Goal: Task Accomplishment & Management: Manage account settings

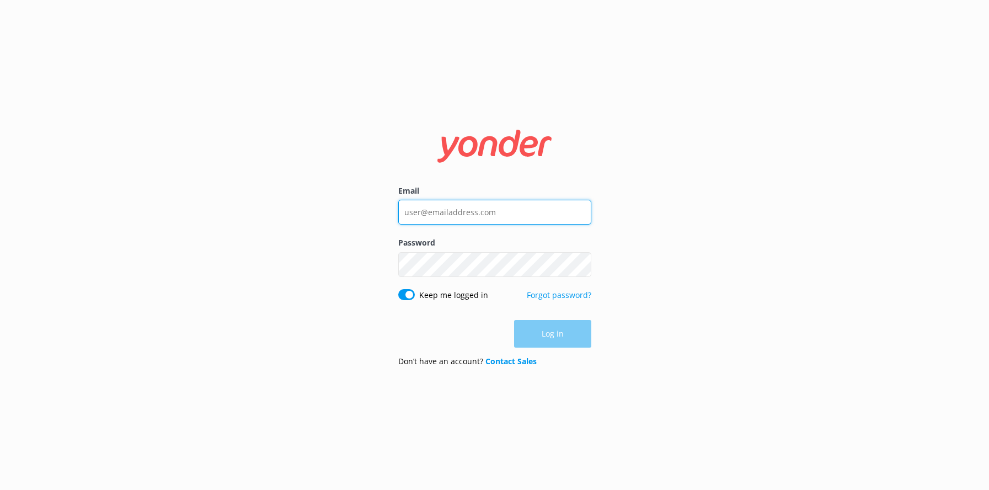
type input "[EMAIL_ADDRESS][DOMAIN_NAME]"
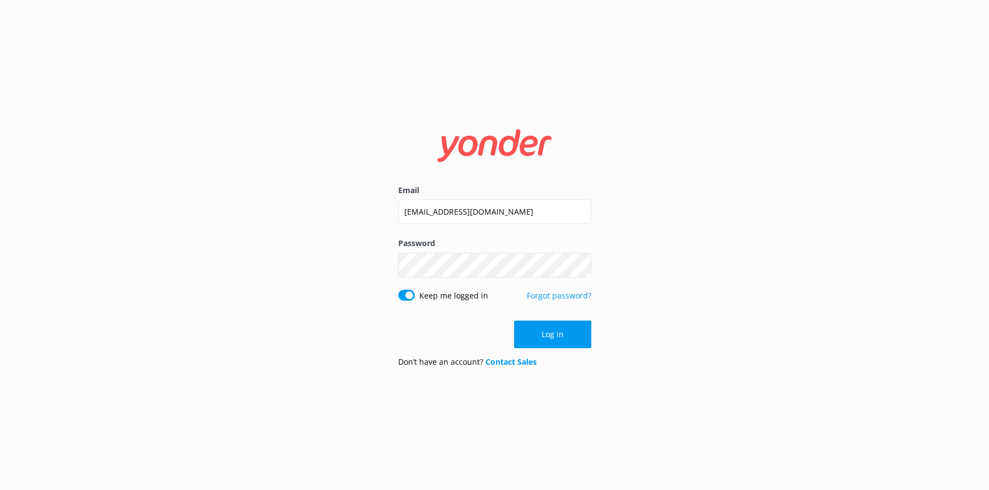
click at [550, 331] on div "Log in" at bounding box center [494, 334] width 193 height 28
click at [553, 334] on button "Log in" at bounding box center [552, 334] width 77 height 28
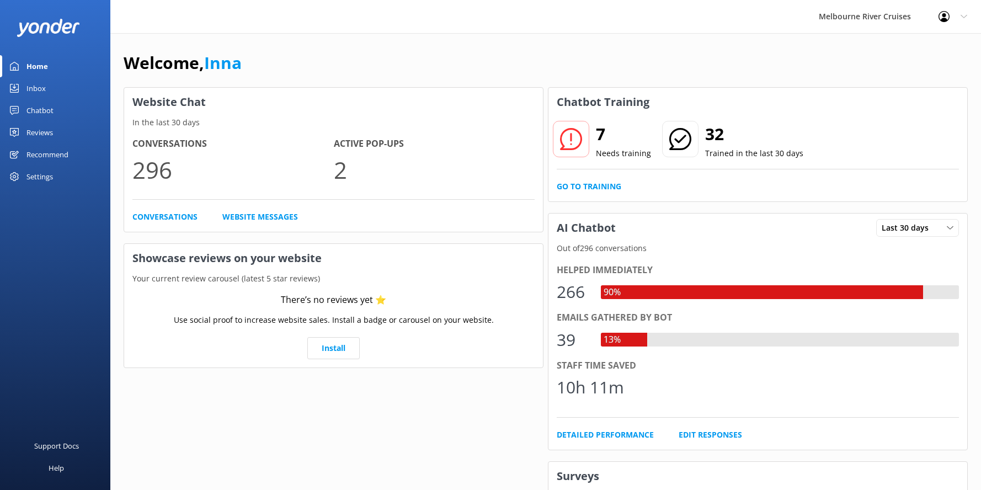
click at [38, 92] on div "Inbox" at bounding box center [35, 88] width 19 height 22
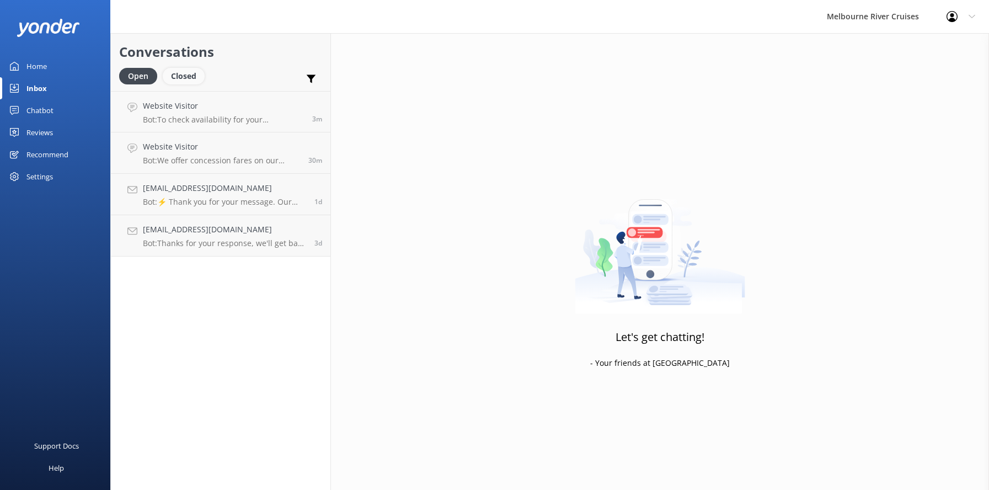
click at [188, 71] on div "Closed" at bounding box center [184, 76] width 42 height 17
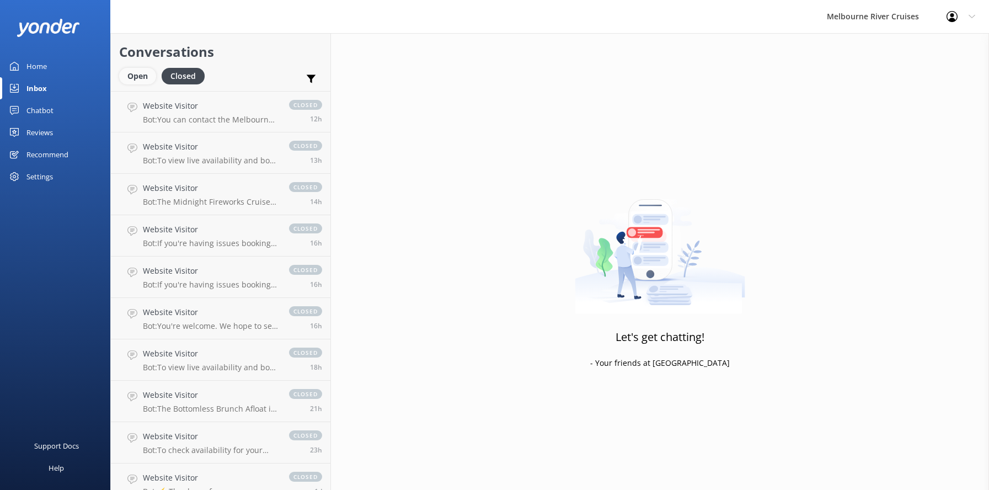
click at [135, 77] on div "Open" at bounding box center [137, 76] width 37 height 17
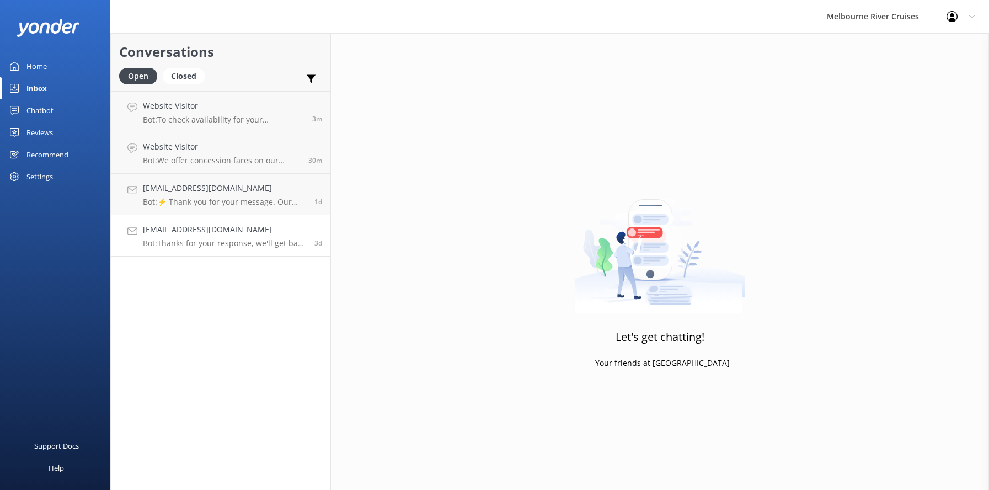
click at [183, 238] on p "Bot: Thanks for your response, we'll get back to you as soon as we can during o…" at bounding box center [224, 243] width 163 height 10
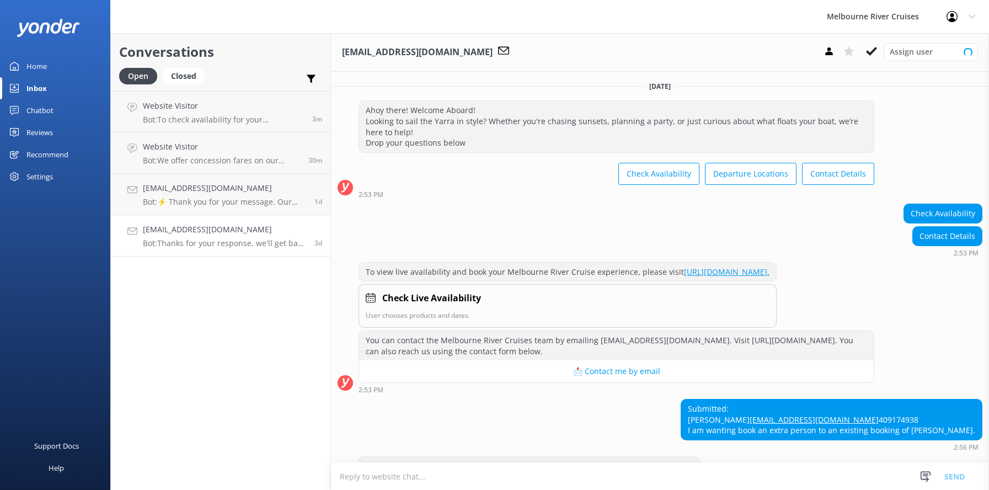
scroll to position [86, 0]
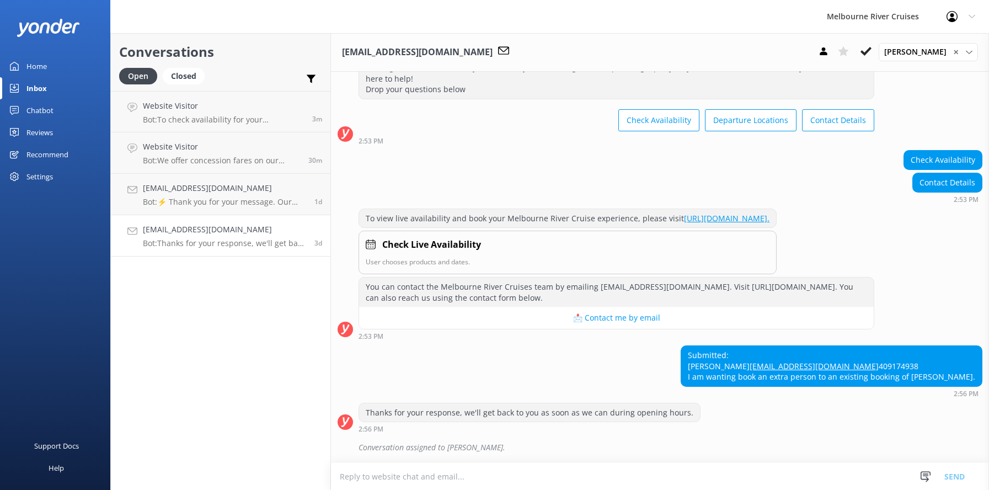
drag, startPoint x: 916, startPoint y: 381, endPoint x: 965, endPoint y: 378, distance: 49.2
click at [965, 378] on div "Submitted: [PERSON_NAME] [EMAIL_ADDRESS][DOMAIN_NAME] 409174938 I am wanting bo…" at bounding box center [831, 366] width 301 height 40
copy div "[PERSON_NAME]"
click at [169, 191] on h4 "[EMAIL_ADDRESS][DOMAIN_NAME]" at bounding box center [224, 188] width 163 height 12
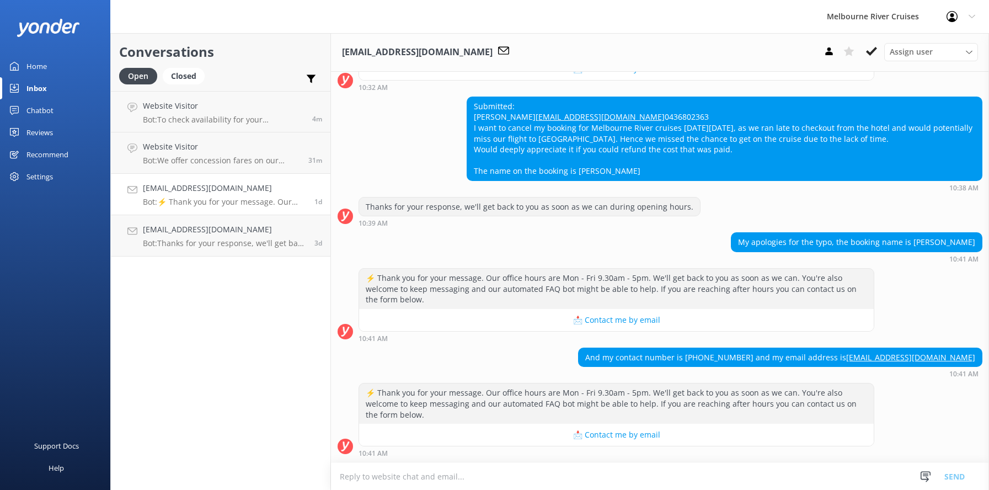
scroll to position [255, 0]
drag, startPoint x: 575, startPoint y: 161, endPoint x: 650, endPoint y: 167, distance: 74.7
click at [650, 167] on div "Submitted: Thilan Malaka [PERSON_NAME] [EMAIL_ADDRESS][DOMAIN_NAME] 0436802363 …" at bounding box center [724, 138] width 515 height 83
copy div "Thilan [PERSON_NAME]"
drag, startPoint x: 878, startPoint y: 242, endPoint x: 967, endPoint y: 240, distance: 89.4
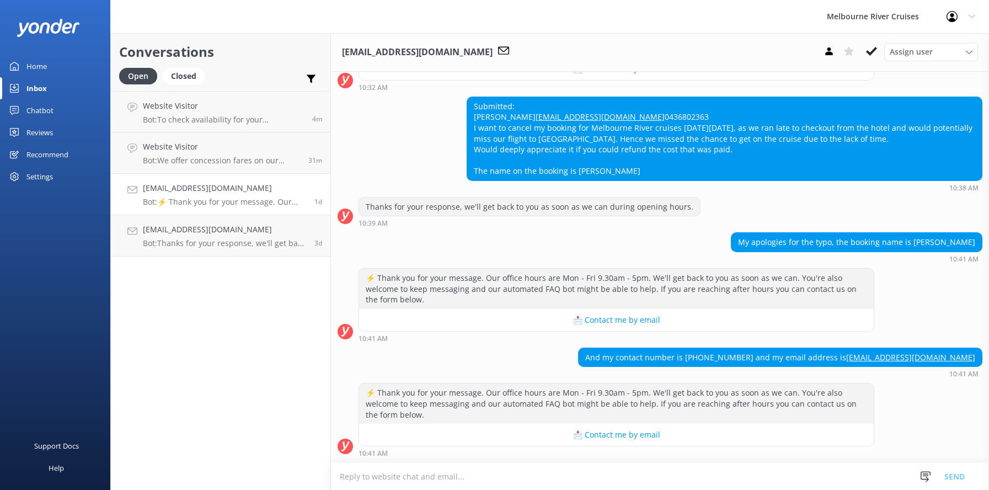
click at [967, 240] on div "My apologies for the typo, the booking name is [PERSON_NAME]" at bounding box center [856, 242] width 250 height 19
copy div "Thilan [PERSON_NAME]"
click at [171, 149] on h4 "Website Visitor" at bounding box center [221, 147] width 157 height 12
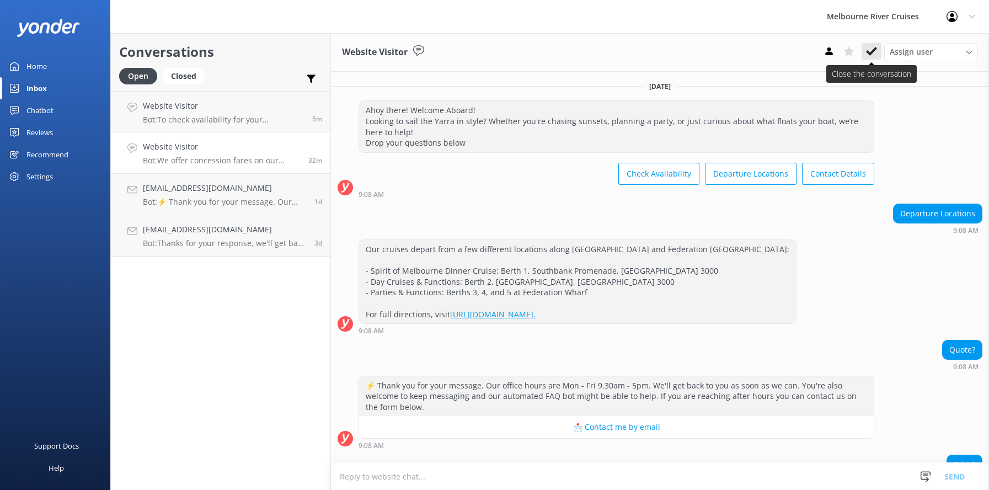
click at [869, 50] on icon at bounding box center [871, 51] width 11 height 11
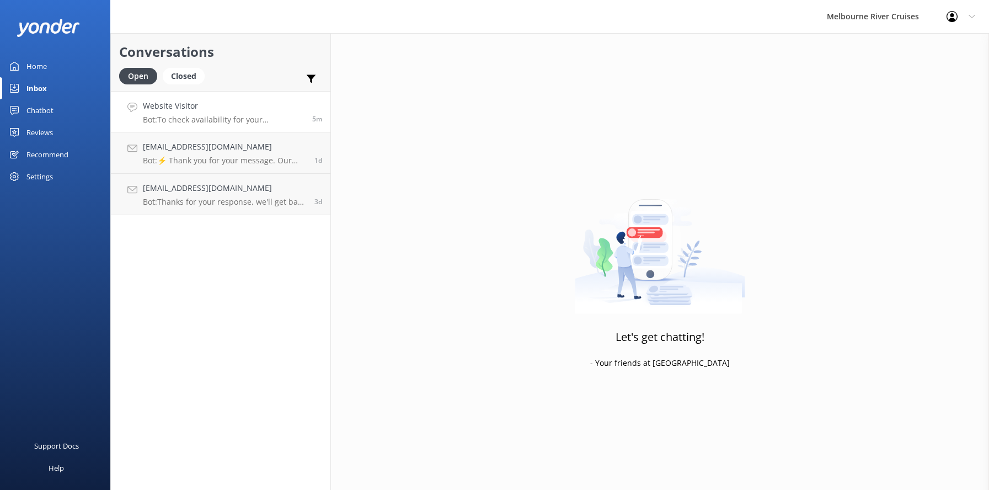
click at [195, 111] on h4 "Website Visitor" at bounding box center [223, 106] width 161 height 12
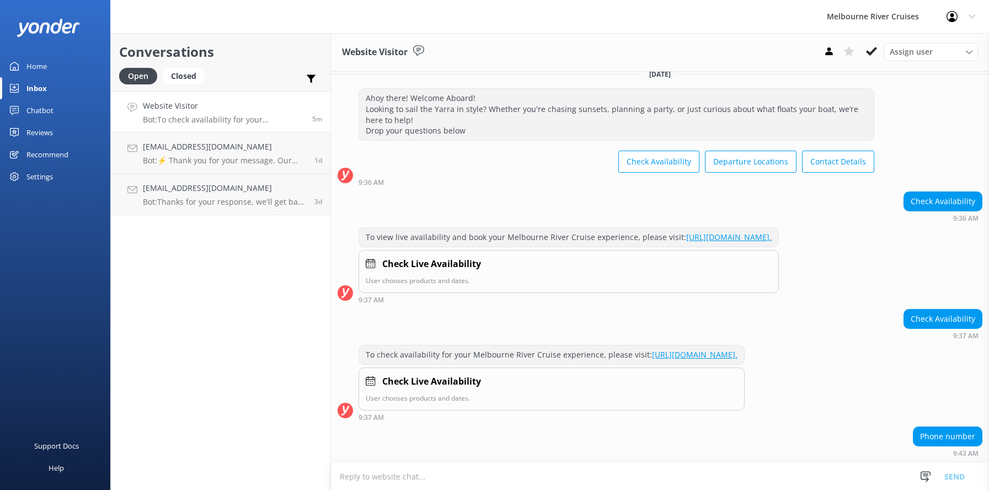
scroll to position [102, 0]
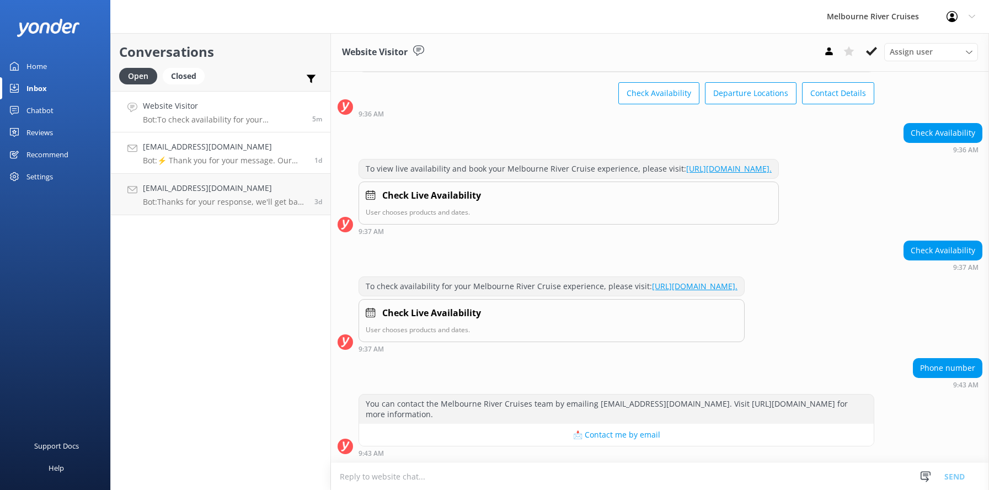
click at [197, 147] on h4 "[EMAIL_ADDRESS][DOMAIN_NAME]" at bounding box center [224, 147] width 163 height 12
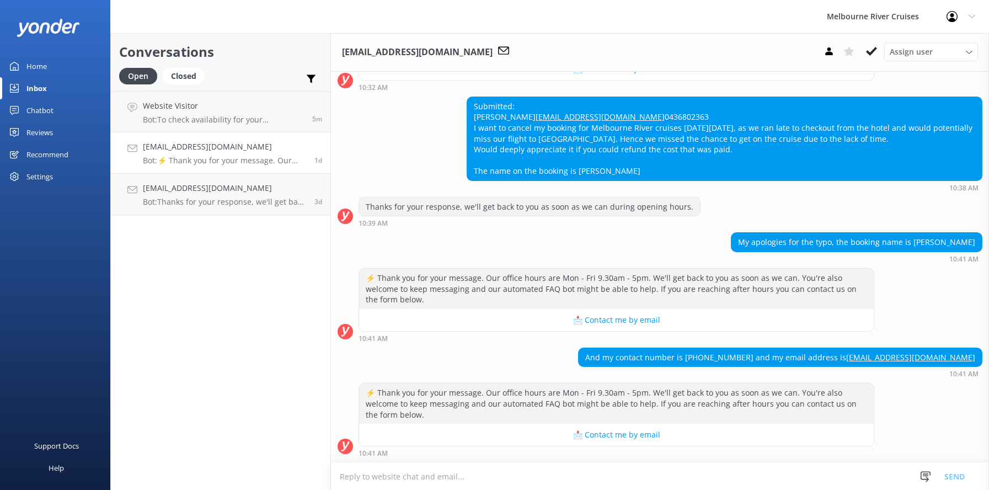
scroll to position [255, 0]
click at [184, 111] on h4 "Website Visitor" at bounding box center [223, 106] width 161 height 12
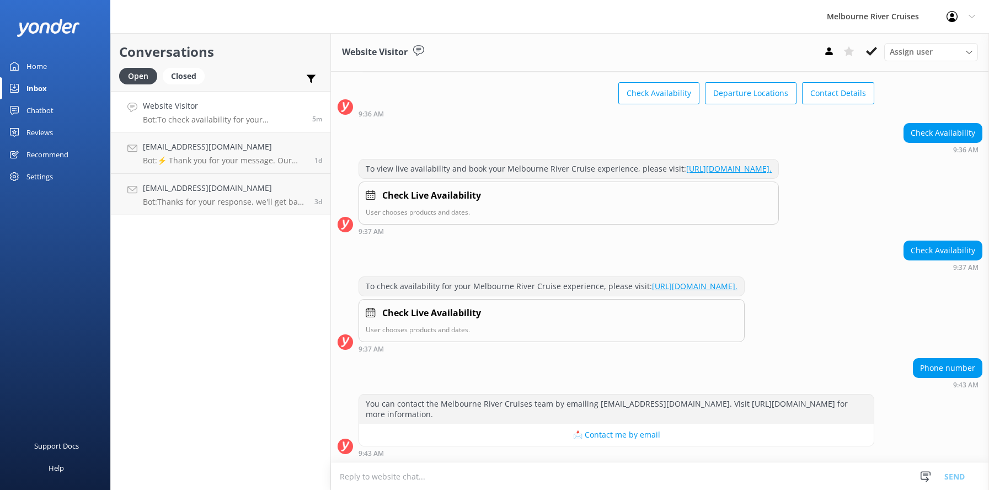
scroll to position [102, 0]
click at [180, 141] on h4 "[EMAIL_ADDRESS][DOMAIN_NAME]" at bounding box center [224, 147] width 163 height 12
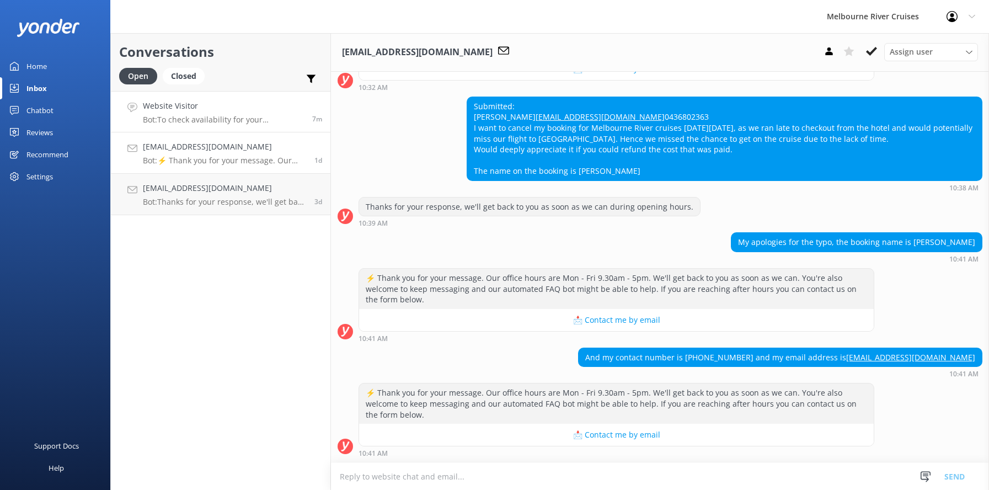
click at [176, 111] on h4 "Website Visitor" at bounding box center [223, 106] width 161 height 12
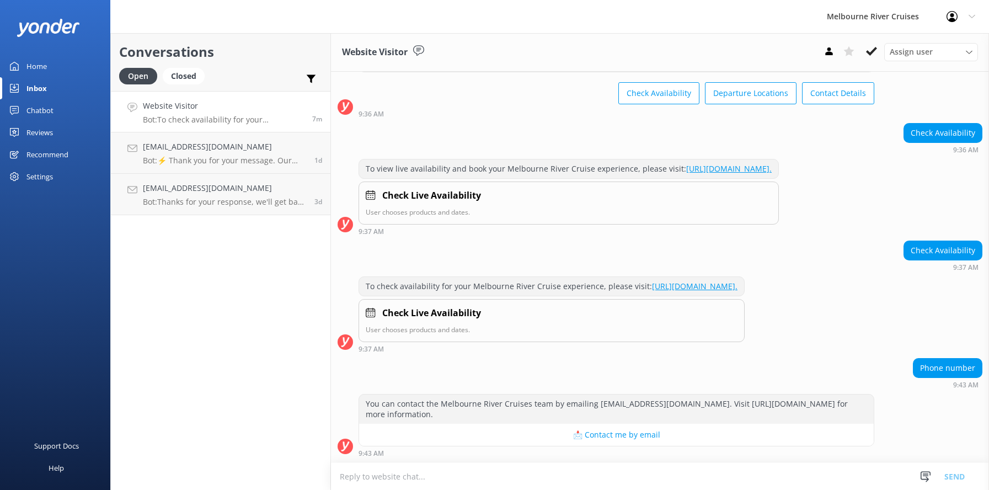
scroll to position [102, 0]
click at [187, 189] on h4 "[EMAIL_ADDRESS][DOMAIN_NAME]" at bounding box center [224, 188] width 163 height 12
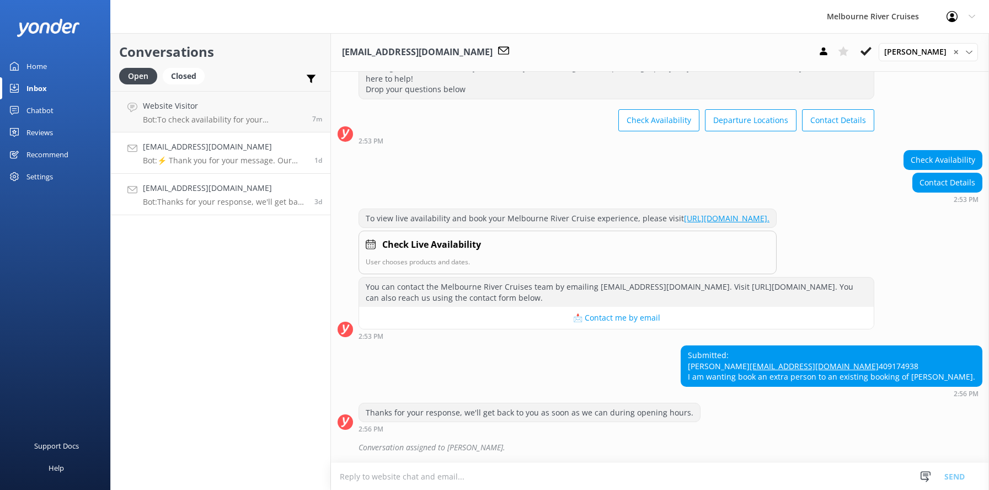
click at [196, 157] on p "Bot: ⚡ Thank you for your message. Our office hours are Mon - Fri 9.30am - 5pm.…" at bounding box center [224, 161] width 163 height 10
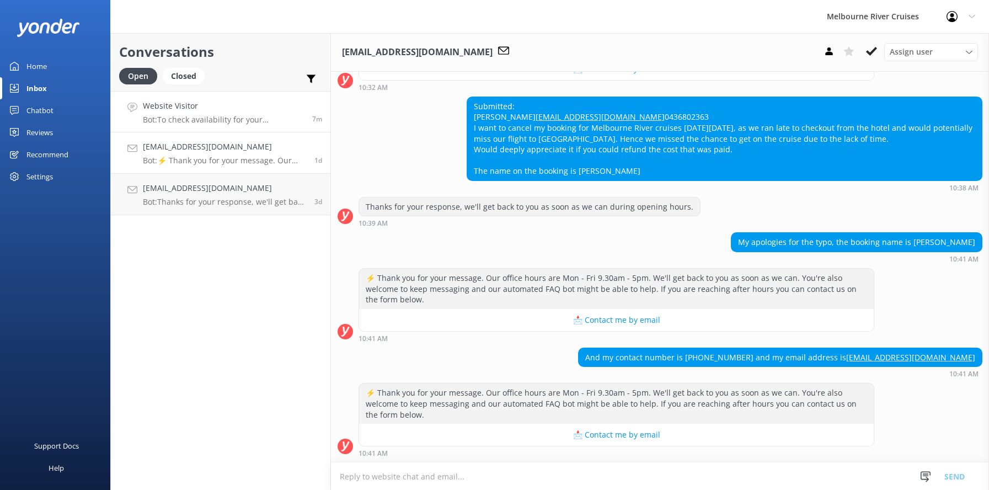
click at [204, 105] on h4 "Website Visitor" at bounding box center [223, 106] width 161 height 12
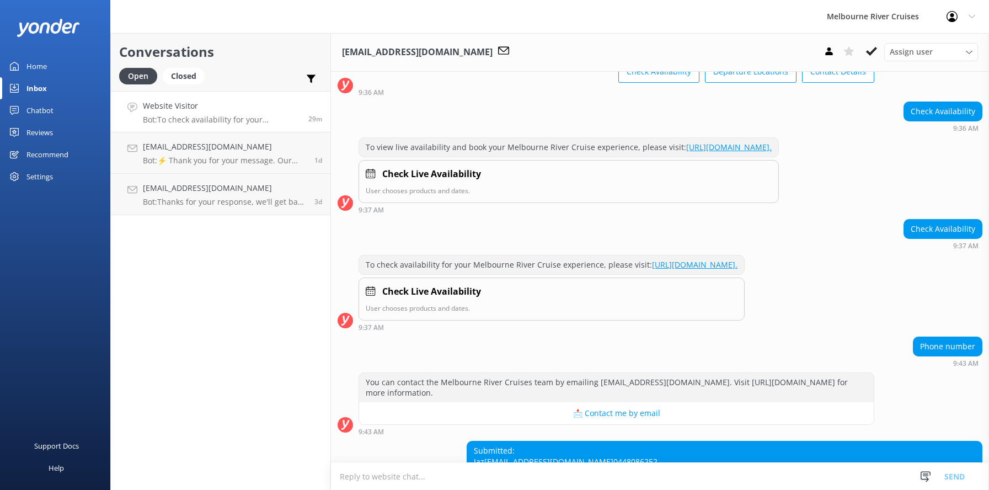
scroll to position [281, 0]
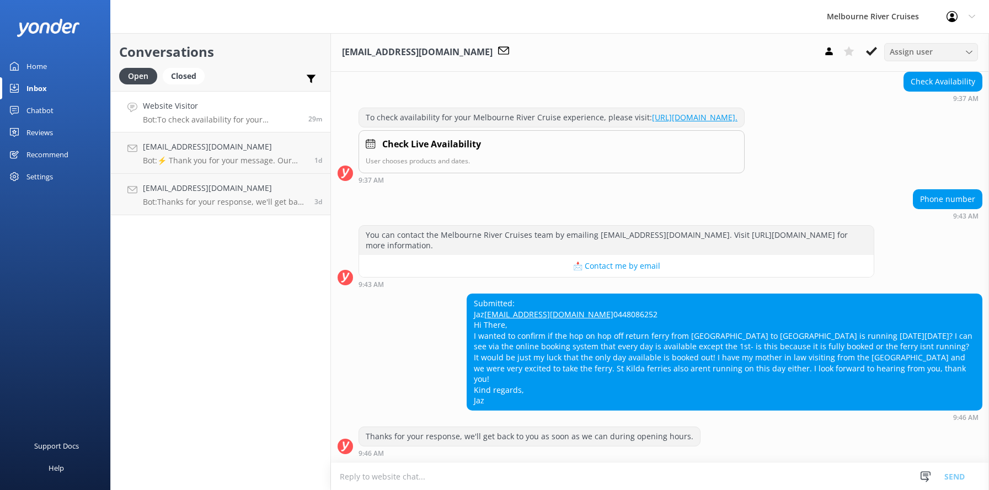
click at [965, 52] on div "Assign user" at bounding box center [931, 52] width 88 height 12
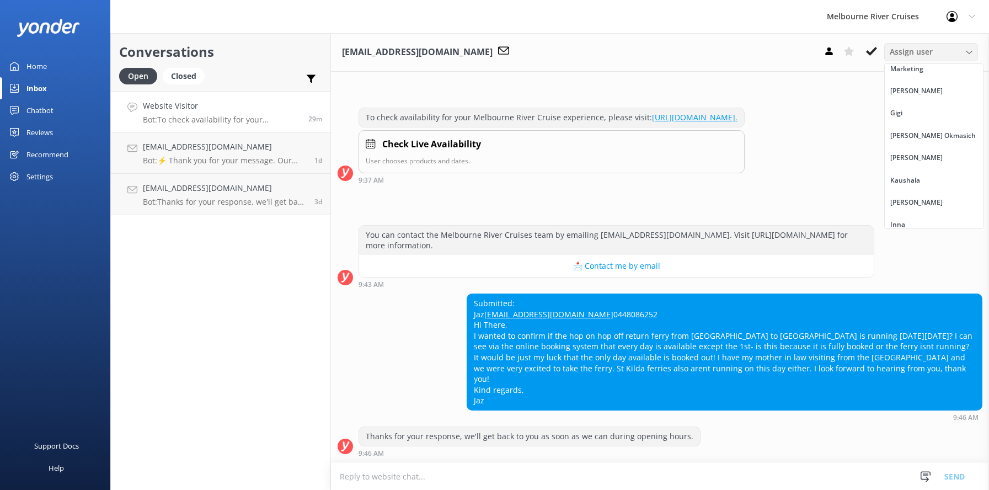
scroll to position [14, 0]
click at [909, 220] on link "Inna" at bounding box center [934, 217] width 98 height 22
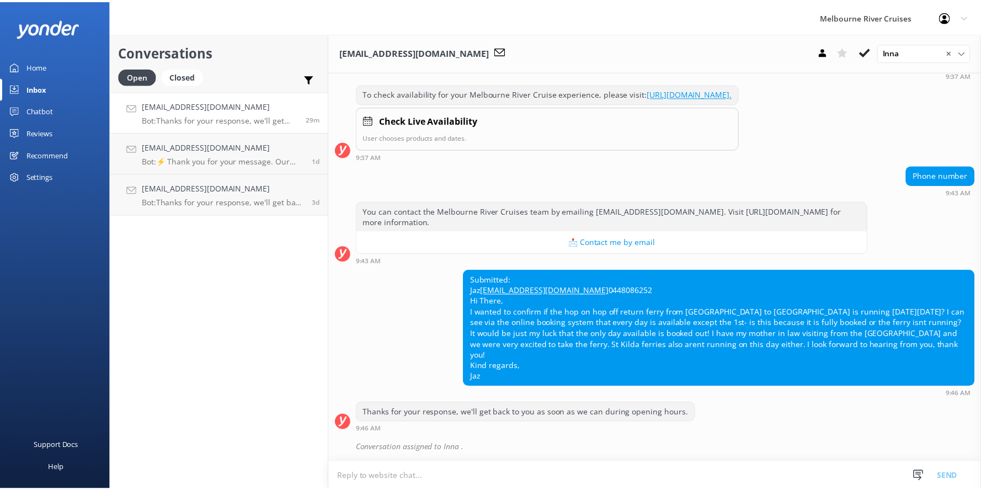
scroll to position [306, 0]
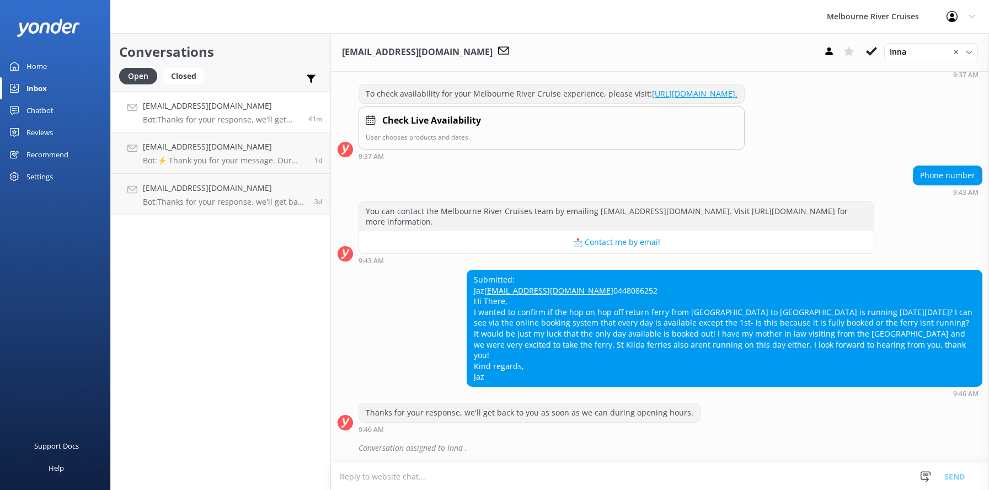
click at [29, 86] on div "Inbox" at bounding box center [36, 88] width 20 height 22
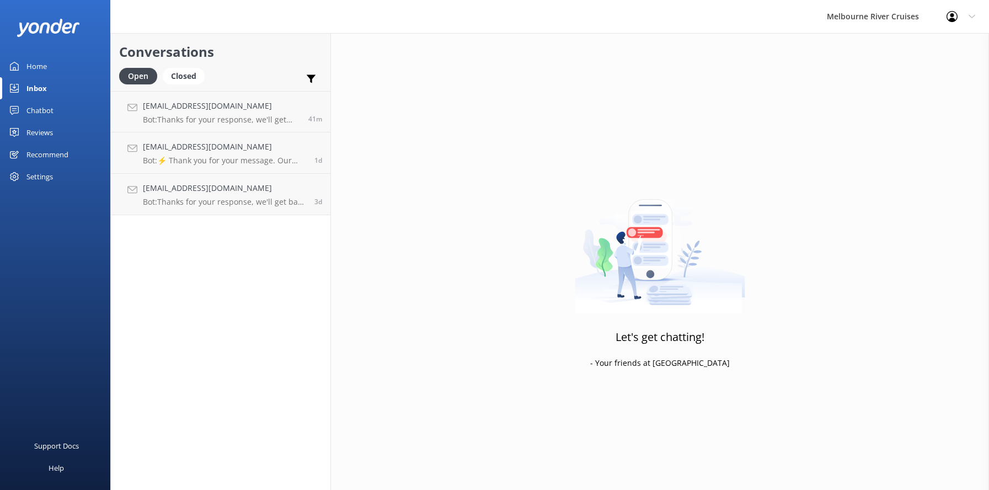
click at [34, 66] on div "Home" at bounding box center [36, 66] width 20 height 22
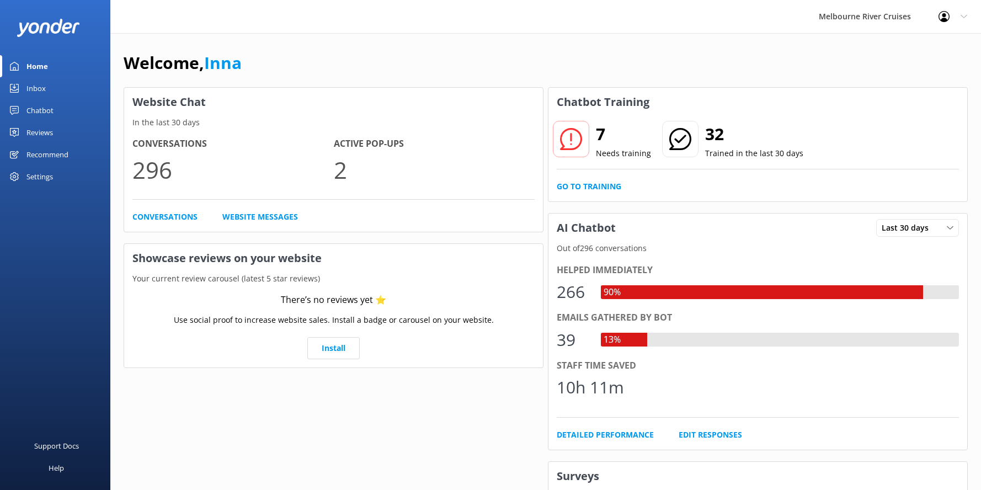
click at [39, 110] on div "Chatbot" at bounding box center [39, 110] width 27 height 22
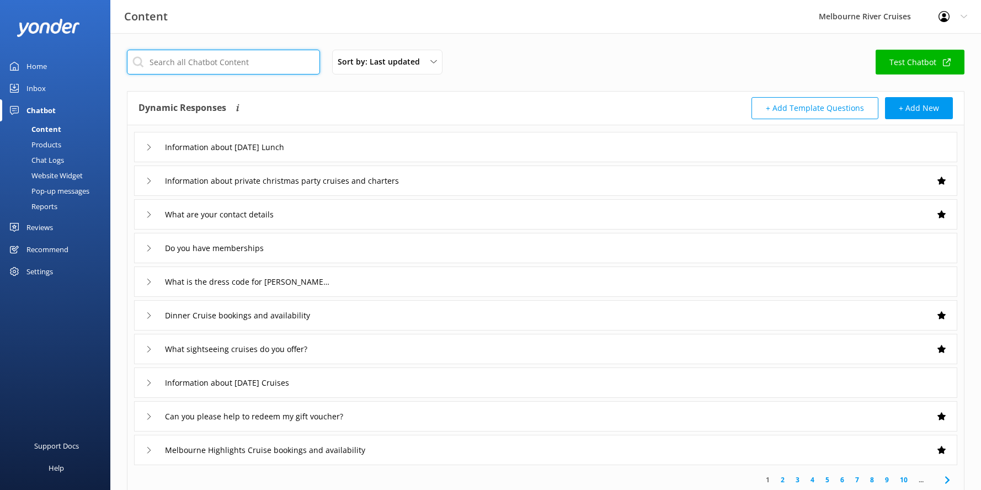
click at [172, 63] on input "text" at bounding box center [223, 62] width 193 height 25
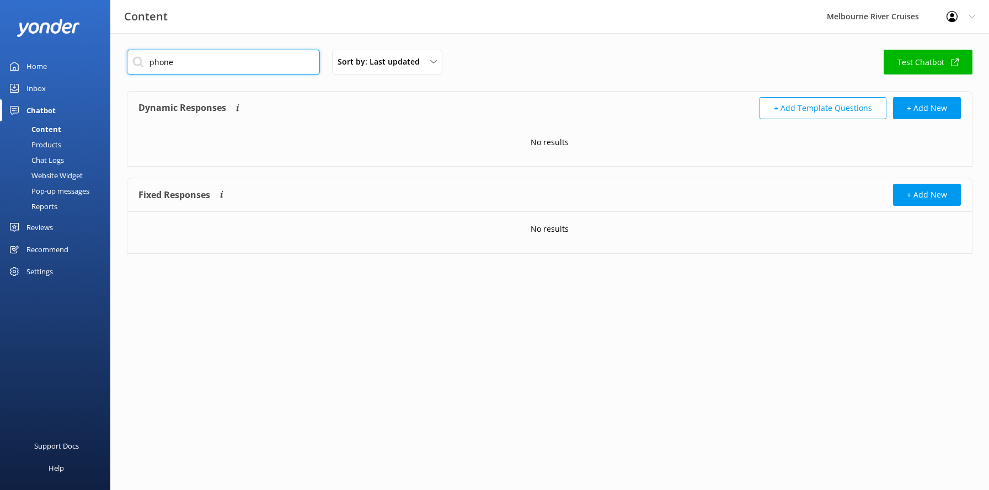
type input "phone"
drag, startPoint x: 179, startPoint y: 62, endPoint x: 136, endPoint y: 61, distance: 43.0
click at [136, 61] on input "phone" at bounding box center [223, 62] width 193 height 25
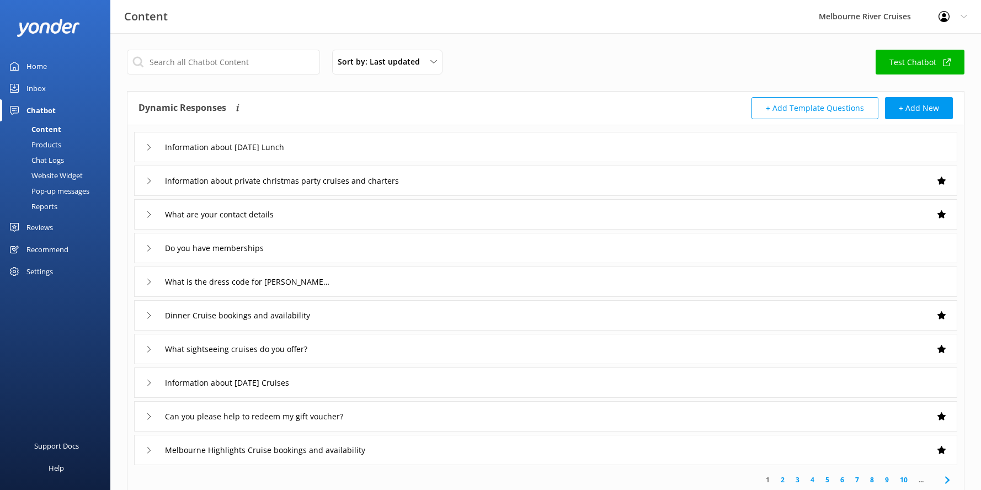
click at [44, 129] on div "Content" at bounding box center [34, 128] width 55 height 15
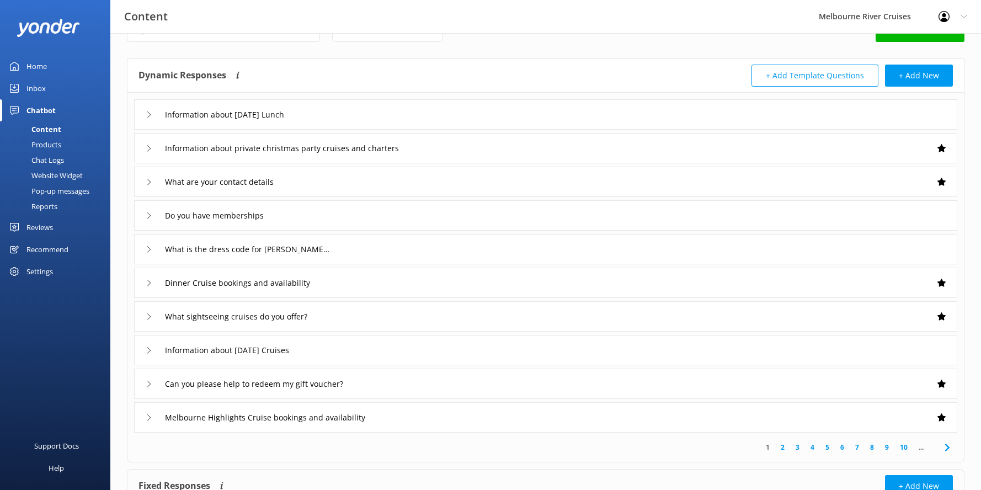
scroll to position [120, 0]
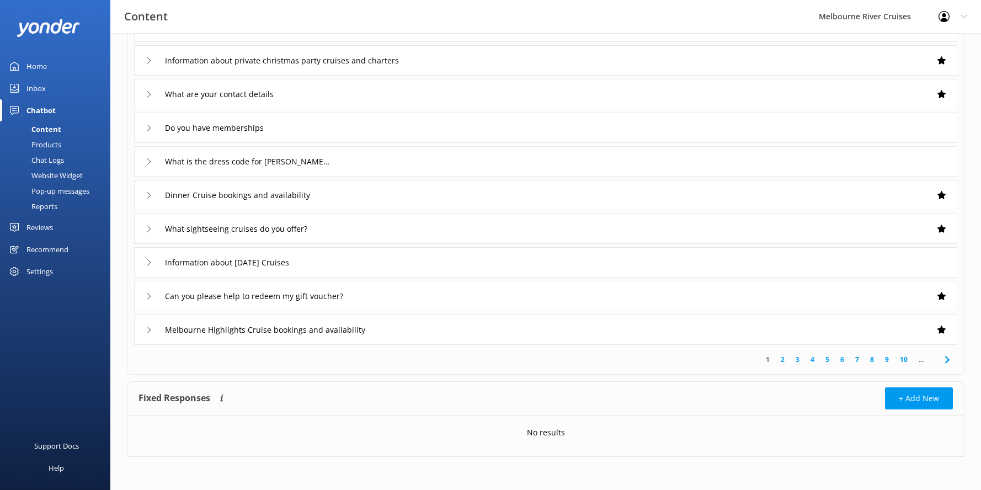
click at [780, 358] on link "2" at bounding box center [782, 359] width 15 height 10
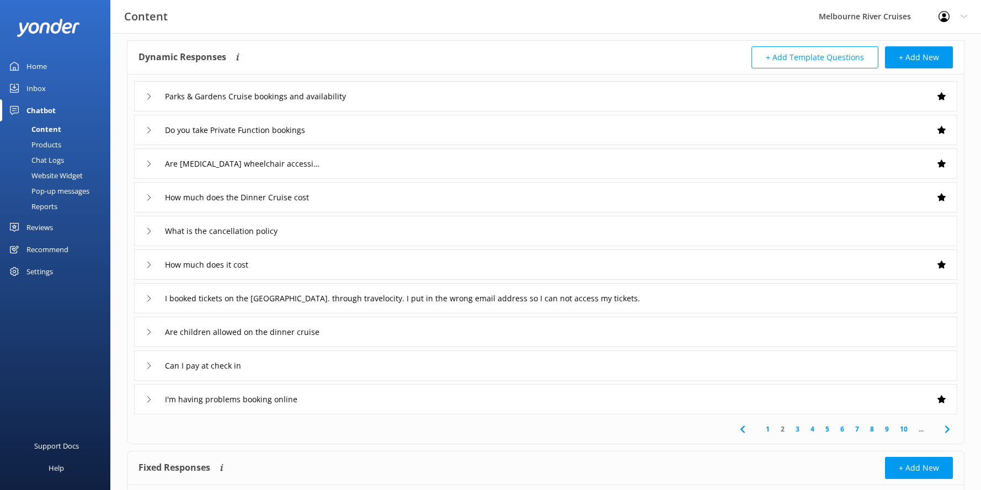
scroll to position [55, 0]
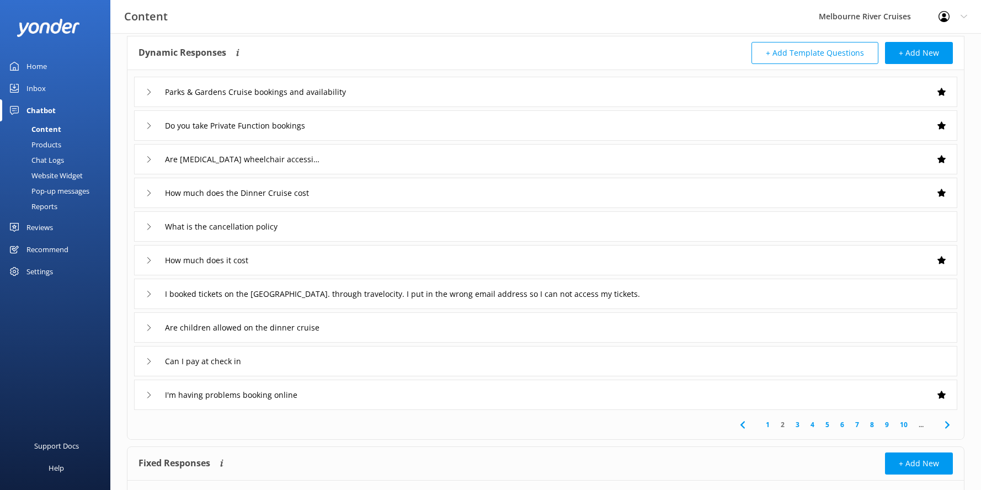
click at [796, 424] on link "3" at bounding box center [797, 424] width 15 height 10
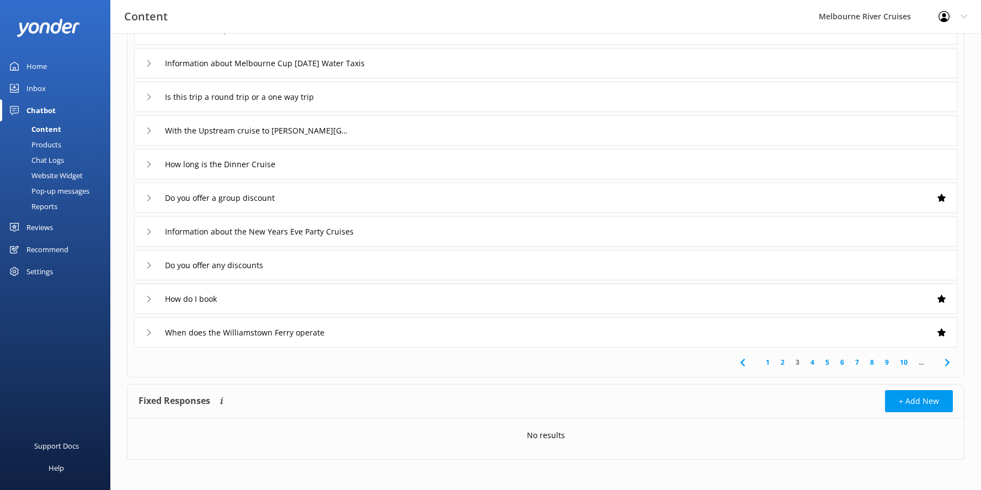
scroll to position [120, 0]
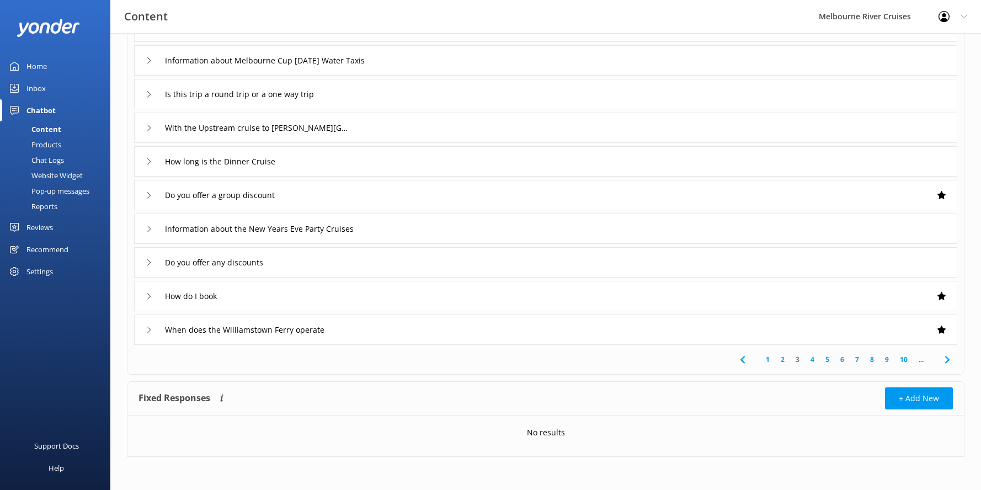
click at [811, 359] on link "4" at bounding box center [812, 359] width 15 height 10
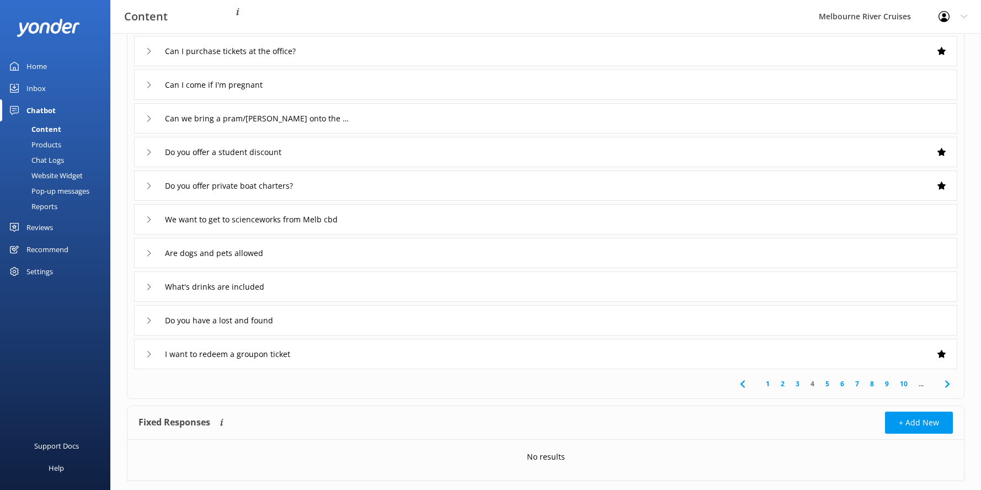
scroll to position [120, 0]
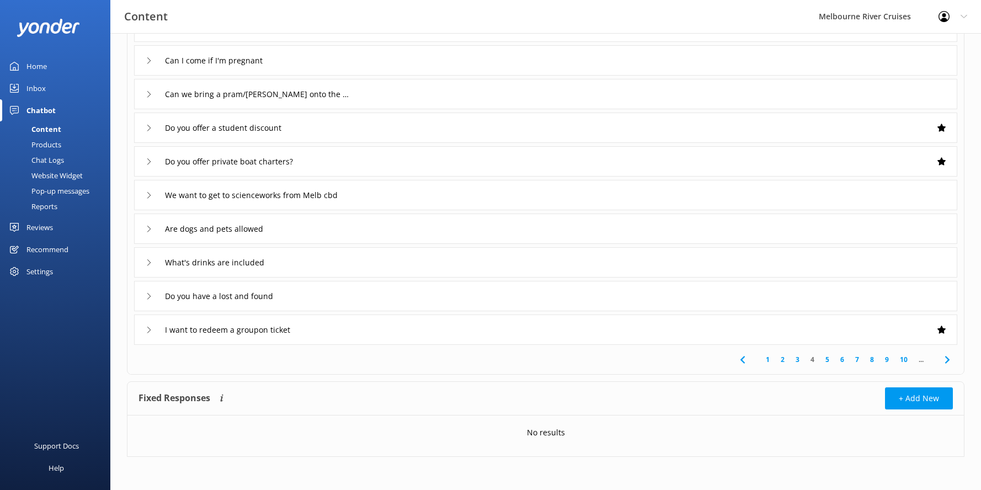
click at [827, 360] on link "5" at bounding box center [827, 359] width 15 height 10
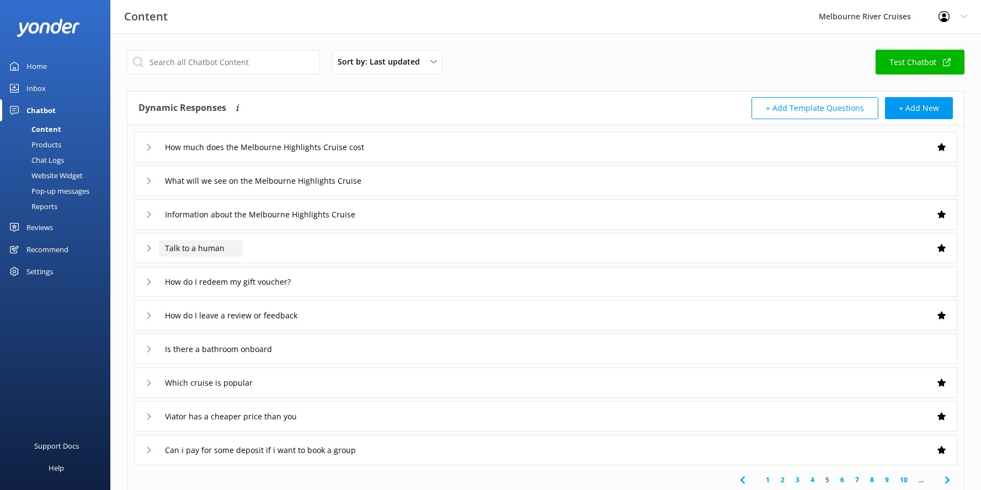
click at [202, 249] on input "Talk to a human" at bounding box center [201, 248] width 84 height 17
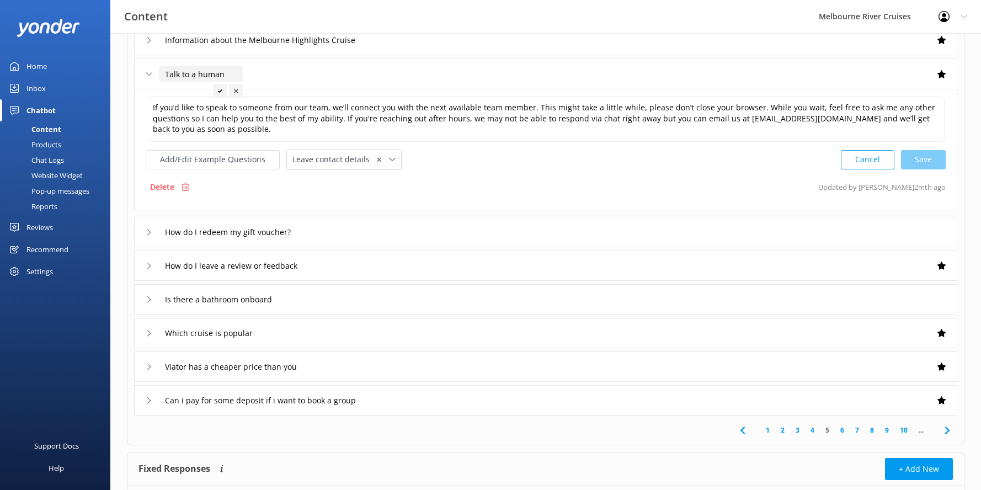
scroll to position [221, 0]
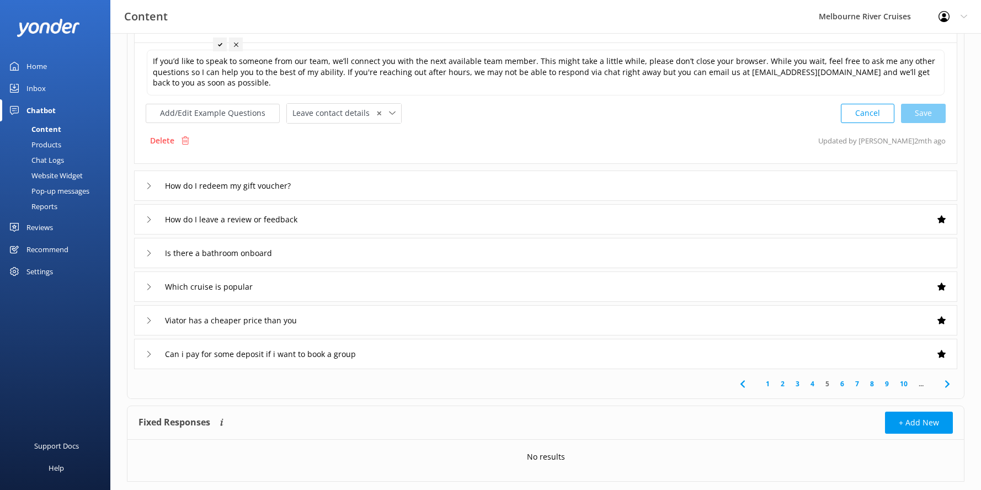
click at [843, 384] on link "6" at bounding box center [842, 383] width 15 height 10
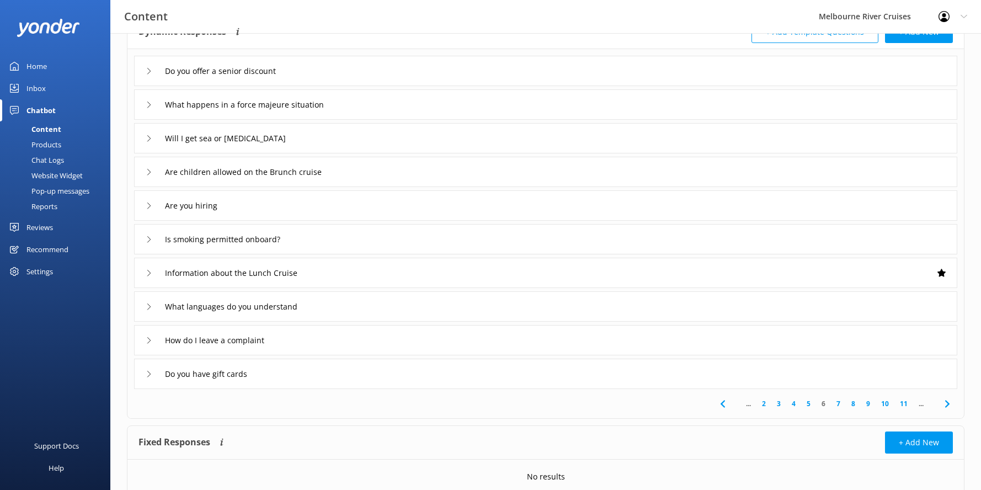
scroll to position [120, 0]
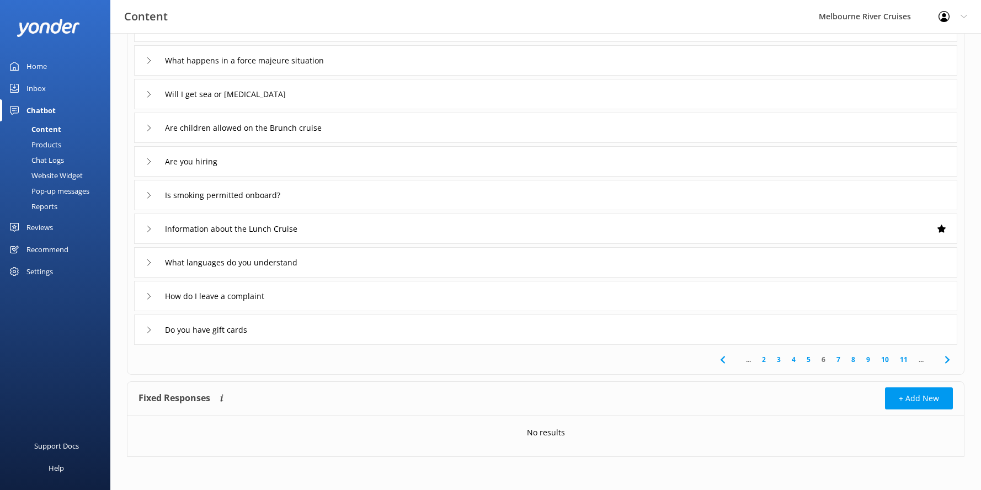
click at [839, 359] on link "7" at bounding box center [838, 359] width 15 height 10
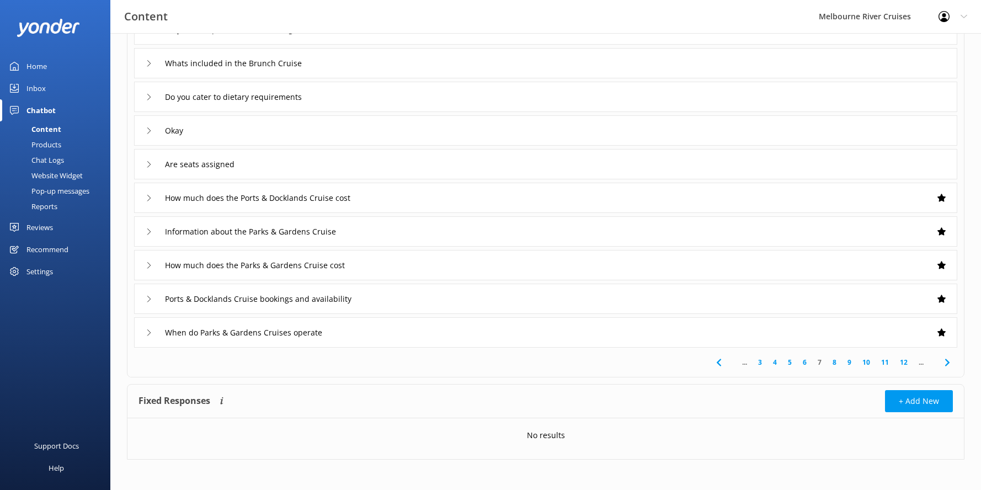
scroll to position [120, 0]
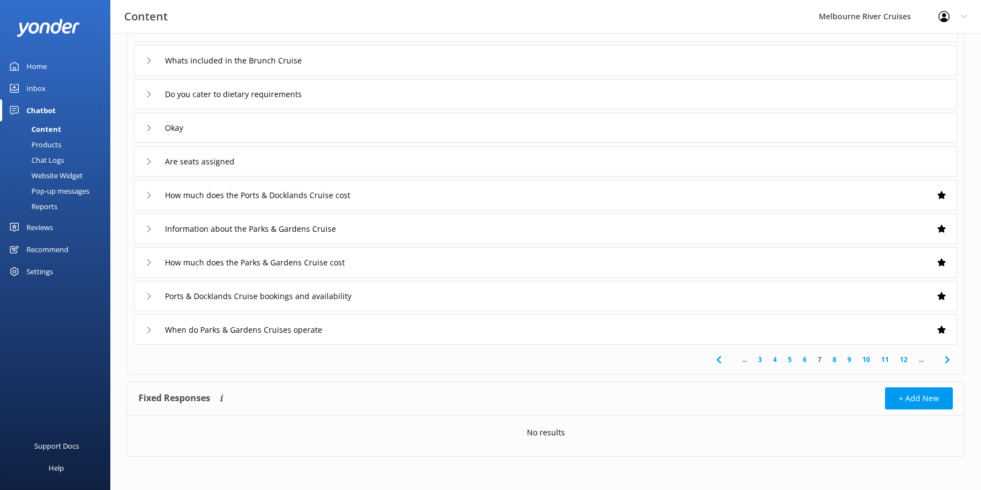
click at [761, 360] on link "3" at bounding box center [759, 359] width 15 height 10
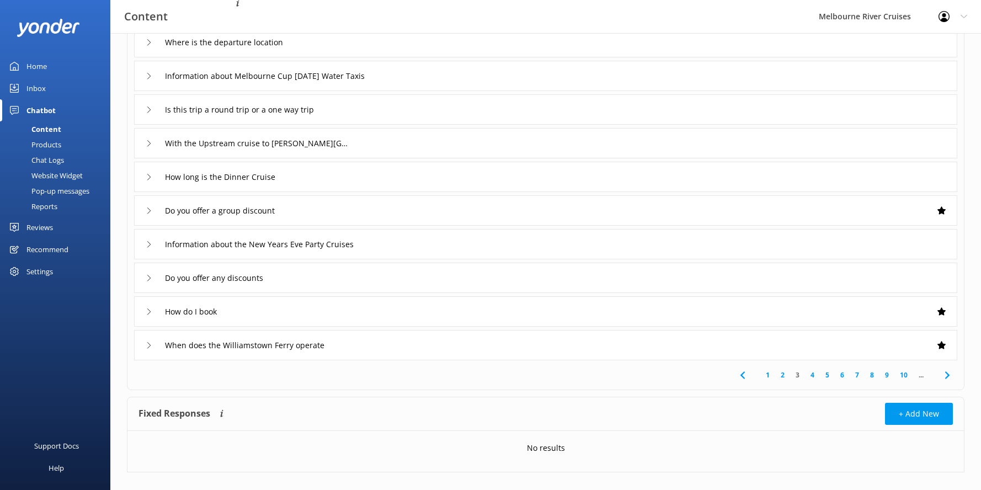
scroll to position [120, 0]
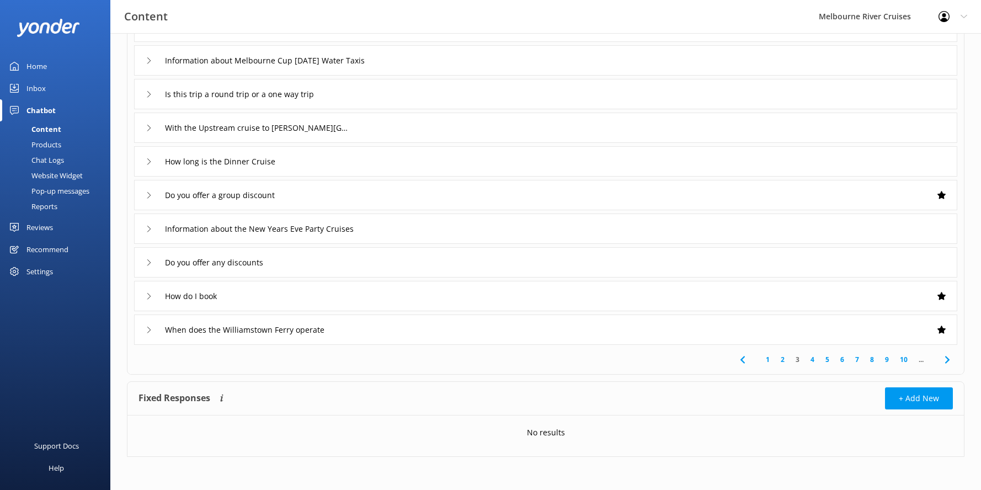
click at [768, 358] on link "1" at bounding box center [767, 359] width 15 height 10
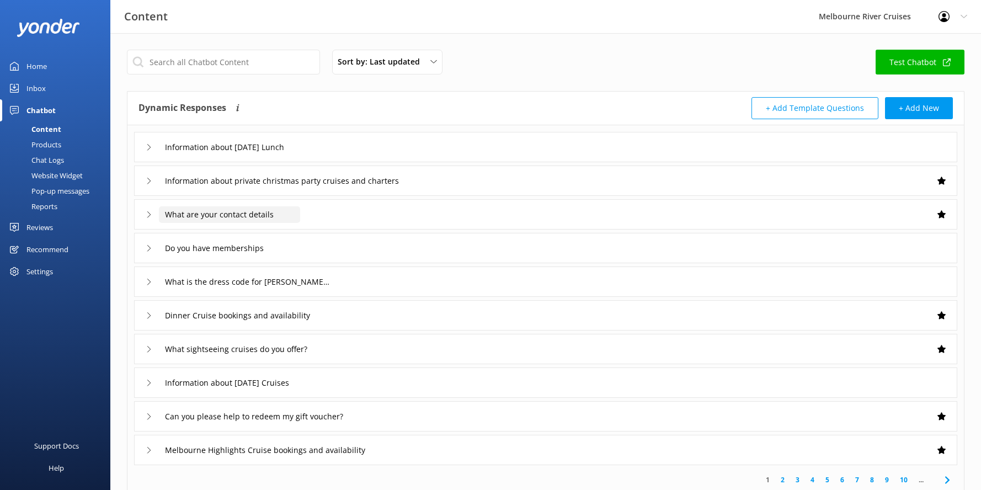
click at [225, 217] on input "What are your contact details" at bounding box center [229, 214] width 141 height 17
